Goal: Find specific page/section: Find specific page/section

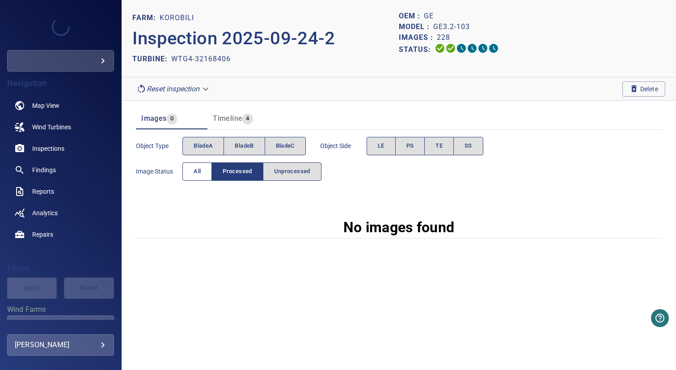
click at [203, 171] on button "All" at bounding box center [197, 171] width 30 height 18
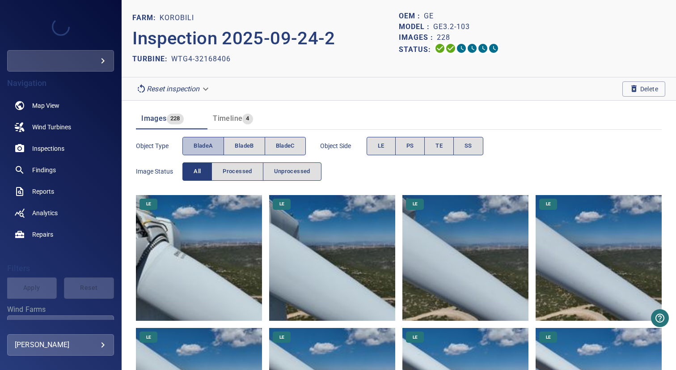
click at [208, 147] on span "bladeA" at bounding box center [203, 146] width 19 height 10
click at [248, 147] on span "bladeB" at bounding box center [244, 146] width 19 height 10
click at [198, 147] on span "bladeA" at bounding box center [203, 146] width 19 height 10
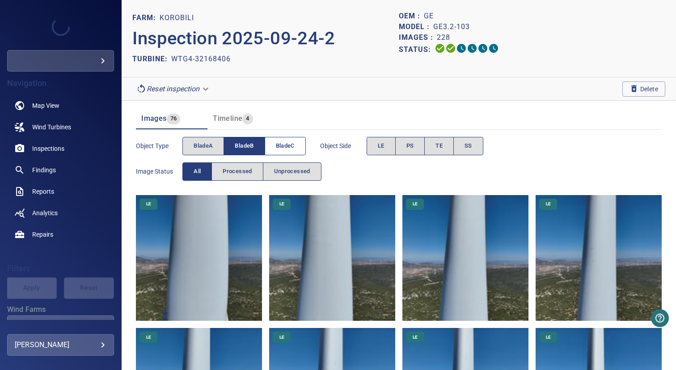
click at [273, 147] on button "bladeC" at bounding box center [285, 146] width 41 height 18
click at [244, 147] on span "bladeB" at bounding box center [244, 146] width 19 height 10
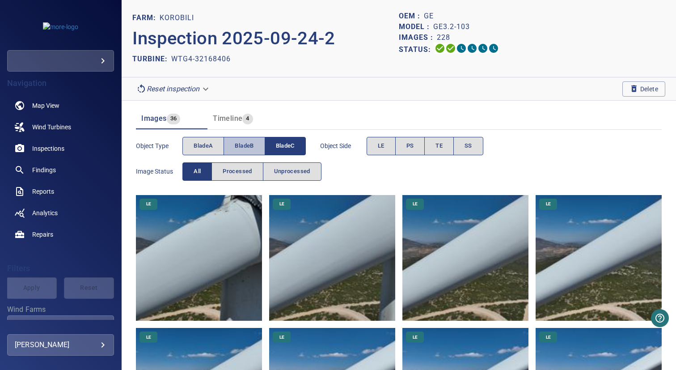
click at [250, 149] on span "bladeB" at bounding box center [244, 146] width 19 height 10
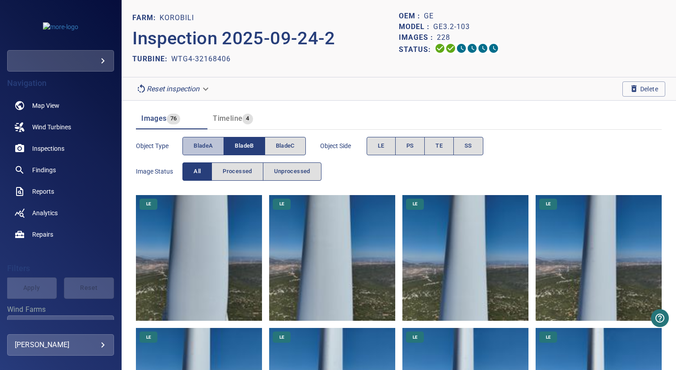
click at [203, 148] on span "bladeA" at bounding box center [203, 146] width 19 height 10
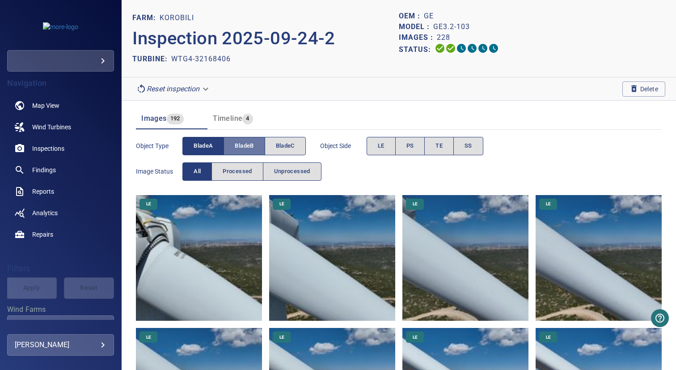
click at [245, 148] on span "bladeB" at bounding box center [244, 146] width 19 height 10
click at [237, 145] on span "bladeB" at bounding box center [244, 146] width 19 height 10
click at [198, 145] on span "bladeA" at bounding box center [203, 146] width 19 height 10
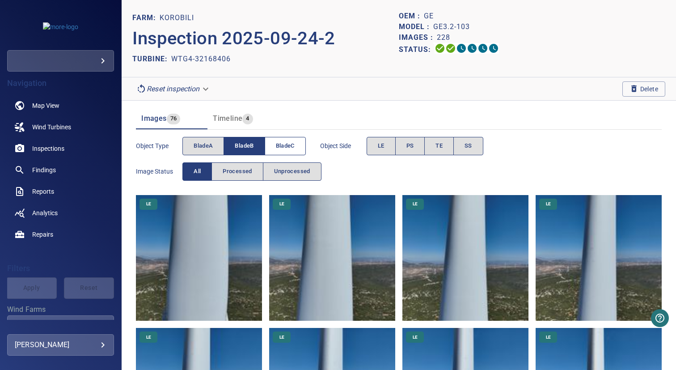
click at [278, 146] on span "bladeC" at bounding box center [285, 146] width 19 height 10
click at [244, 146] on span "bladeB" at bounding box center [244, 146] width 19 height 10
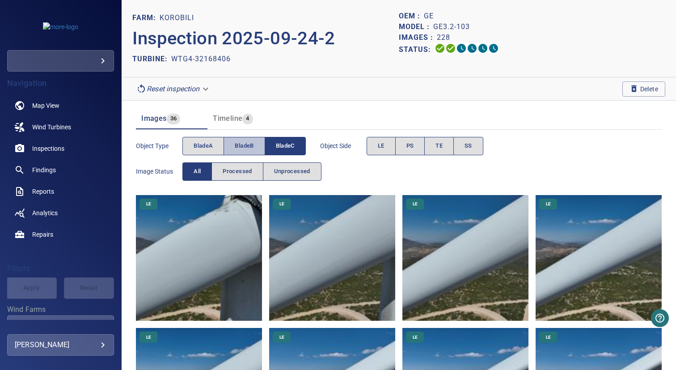
click at [250, 145] on span "bladeB" at bounding box center [244, 146] width 19 height 10
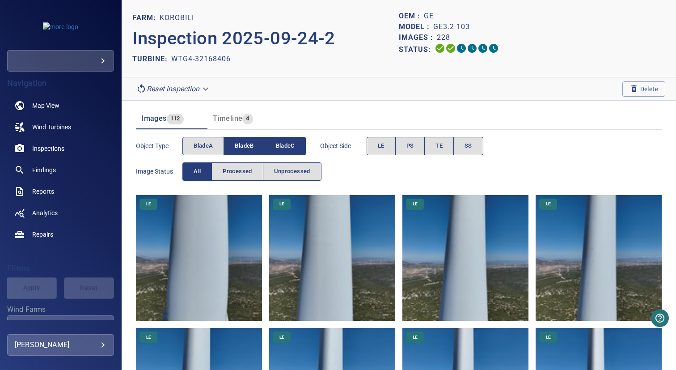
click at [291, 145] on span "bladeC" at bounding box center [285, 146] width 19 height 10
click at [290, 145] on span "bladeC" at bounding box center [285, 146] width 19 height 10
click at [245, 145] on span "bladeB" at bounding box center [244, 146] width 19 height 10
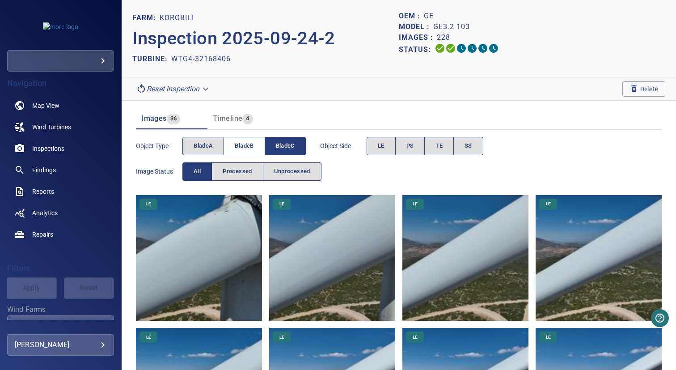
click at [249, 141] on span "bladeB" at bounding box center [244, 146] width 19 height 10
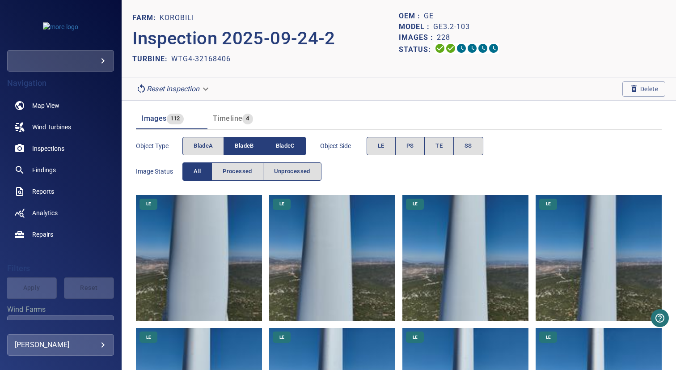
click at [276, 142] on button "bladeC" at bounding box center [285, 146] width 41 height 18
